Goal: Find specific page/section: Find specific page/section

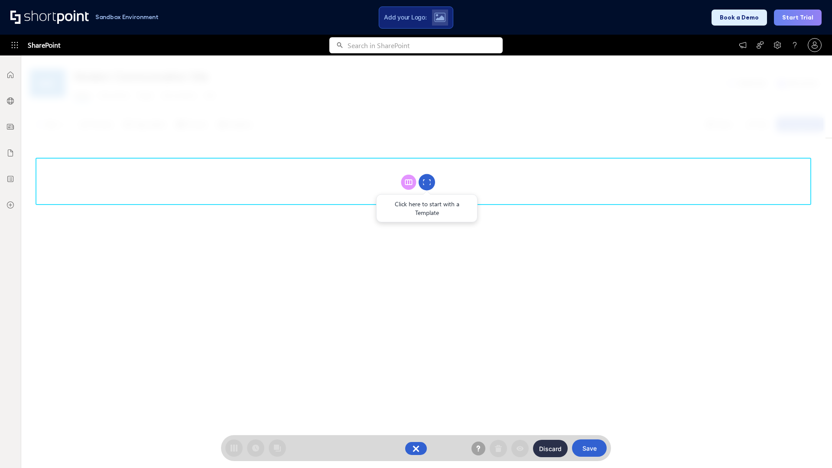
click at [427, 182] on circle at bounding box center [427, 182] width 16 height 16
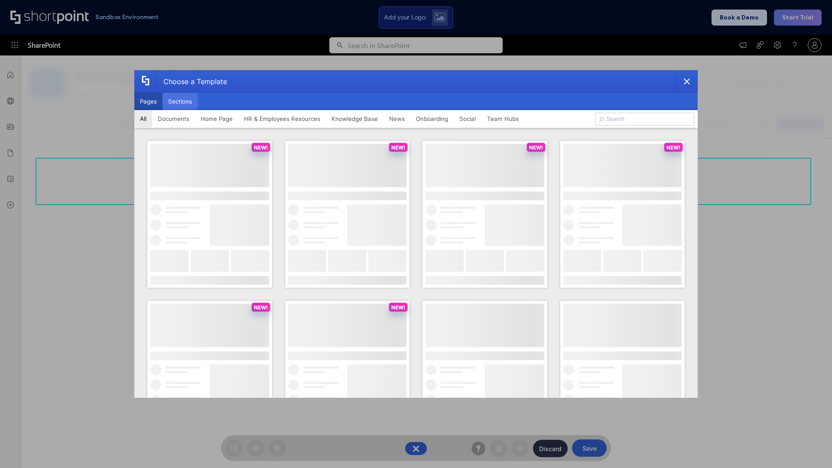
click at [180, 101] on button "Sections" at bounding box center [180, 101] width 35 height 17
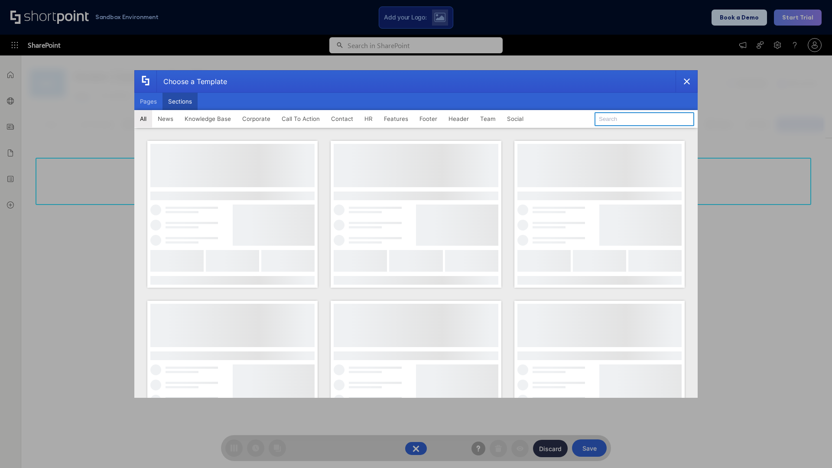
type input "Contact Us 2"
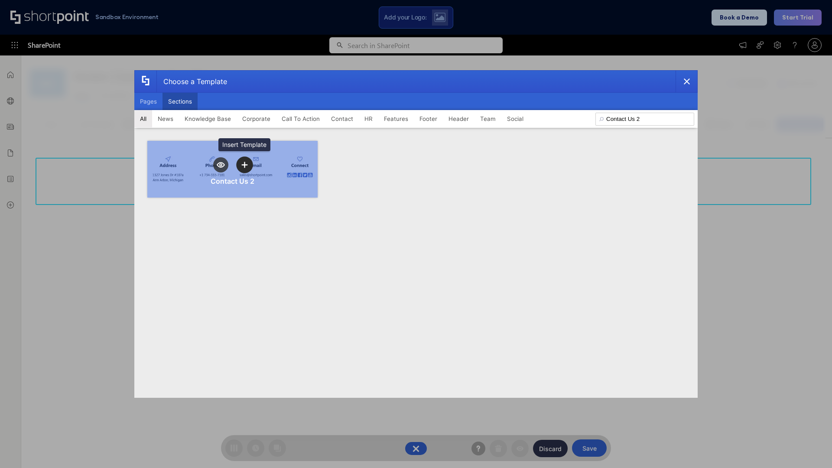
click at [244, 165] on icon "template selector" at bounding box center [244, 165] width 6 height 6
